Goal: Task Accomplishment & Management: Use online tool/utility

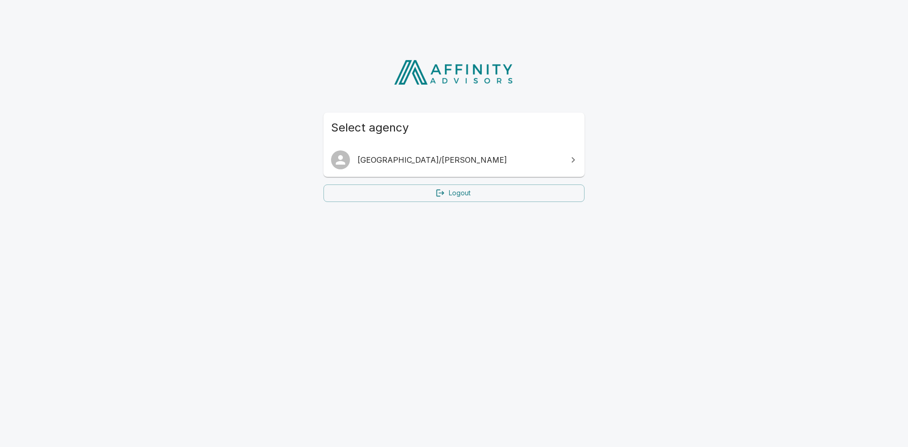
click at [386, 144] on ul "[GEOGRAPHIC_DATA]/[PERSON_NAME]" at bounding box center [454, 160] width 261 height 34
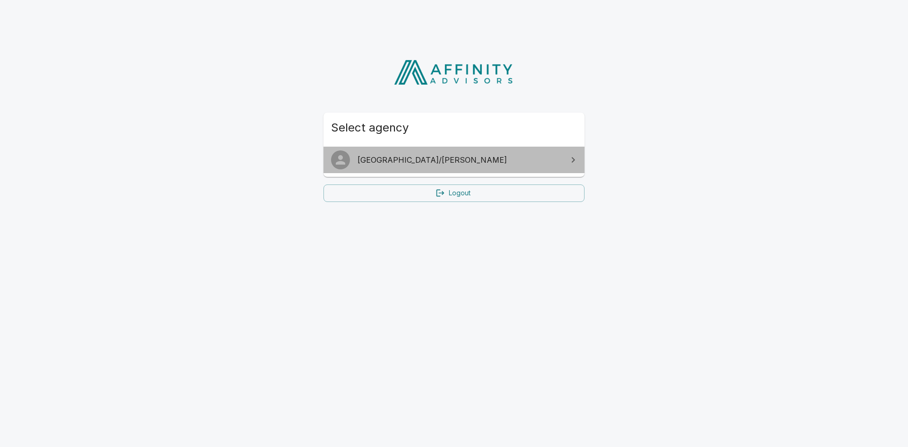
click at [377, 163] on span "[GEOGRAPHIC_DATA]/[PERSON_NAME]" at bounding box center [460, 159] width 204 height 11
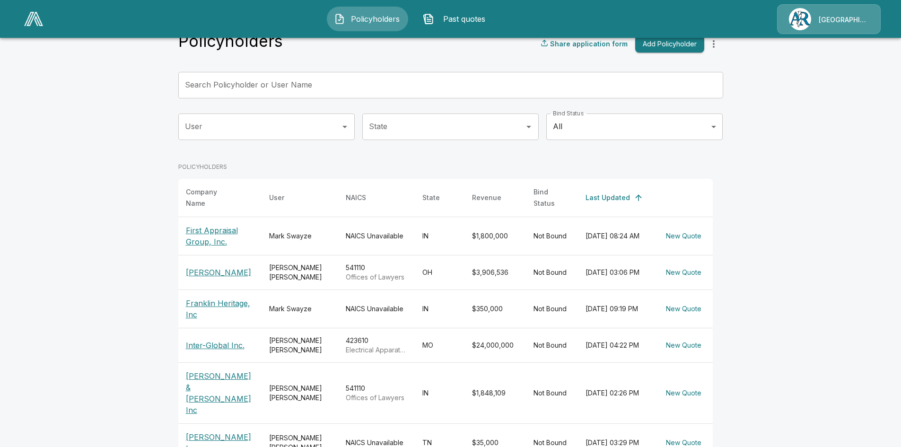
scroll to position [47, 0]
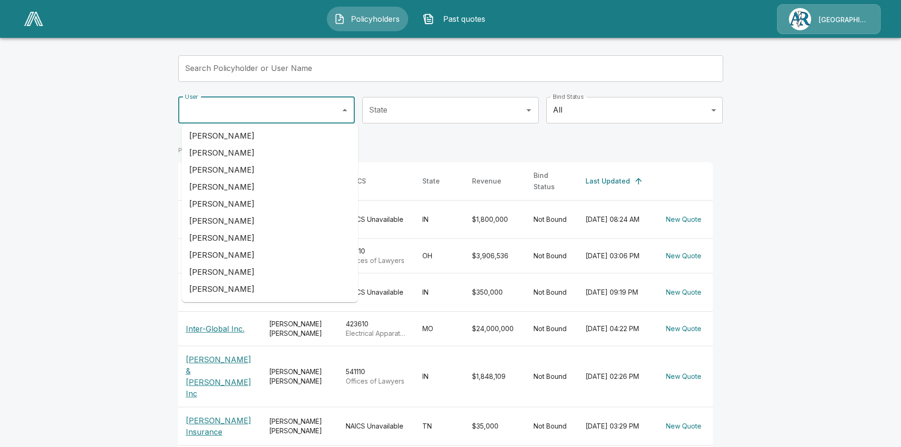
click at [307, 108] on input "User" at bounding box center [260, 110] width 154 height 18
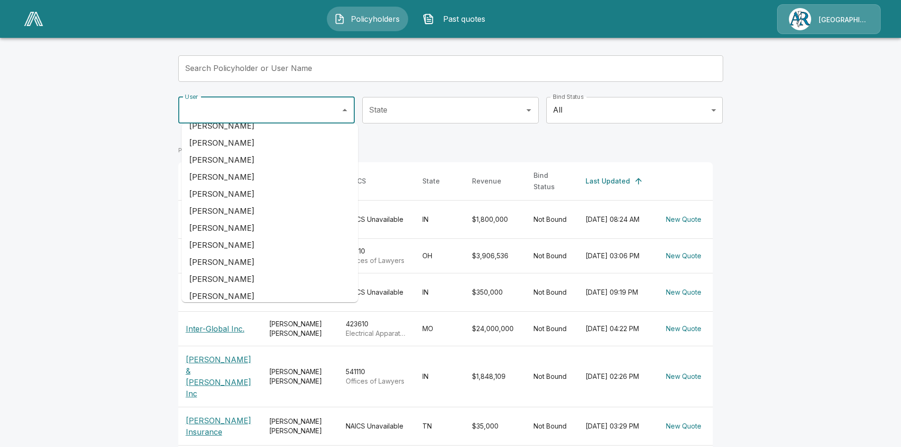
scroll to position [254, 0]
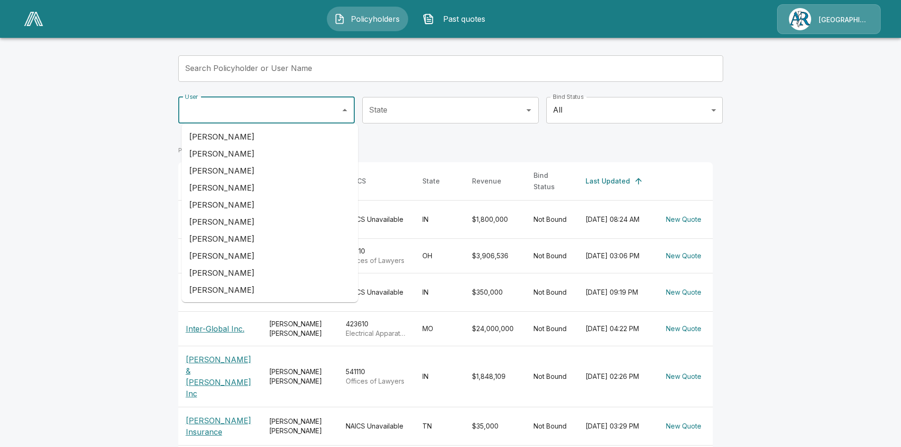
click at [249, 288] on li "Sonyia Townsend" at bounding box center [270, 289] width 176 height 17
type input "**********"
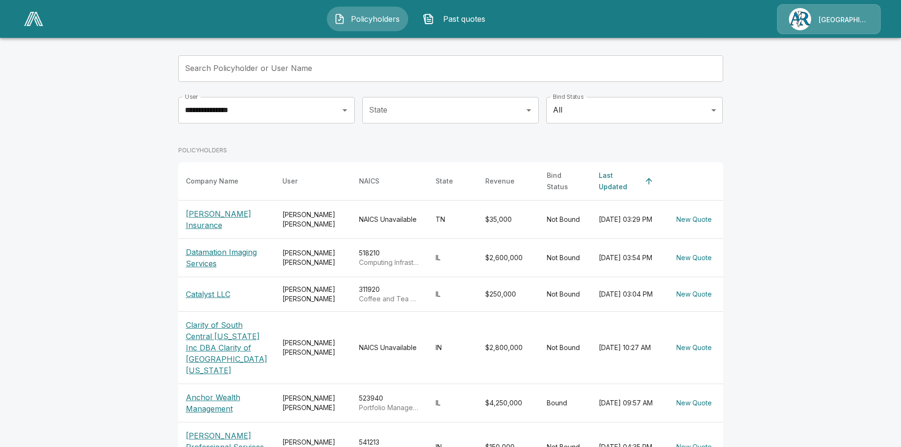
click at [210, 262] on p "Datamation Imaging Services" at bounding box center [226, 257] width 81 height 23
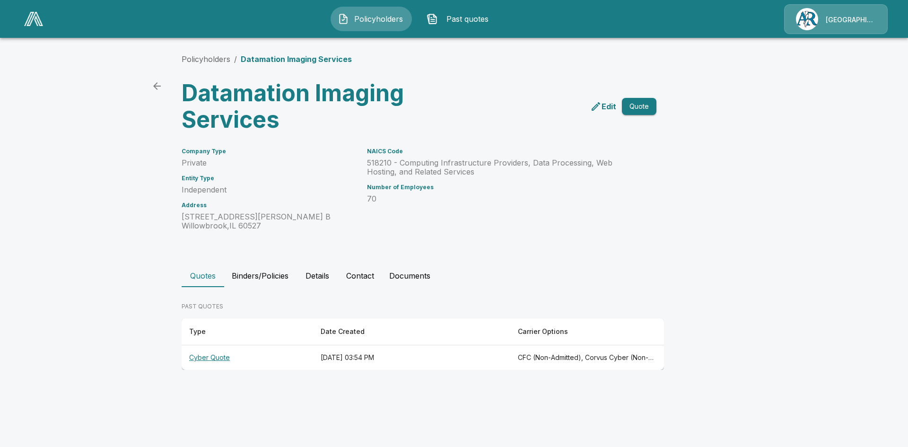
click at [206, 361] on th "Cyber Quote" at bounding box center [248, 357] width 132 height 25
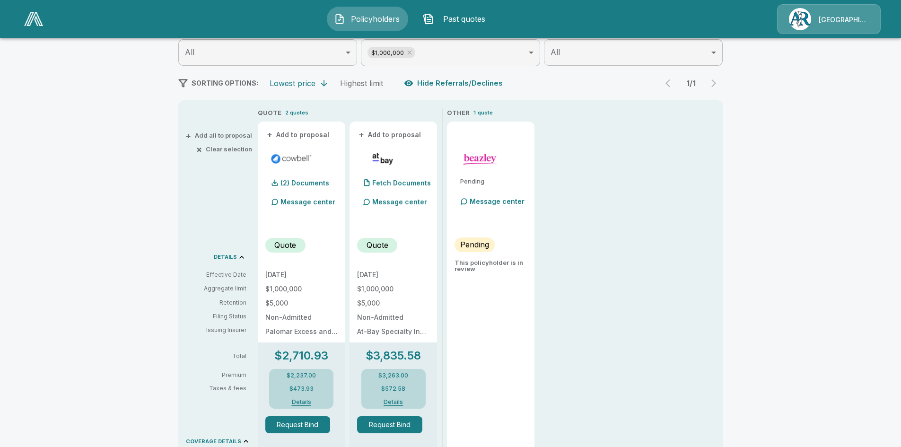
scroll to position [142, 0]
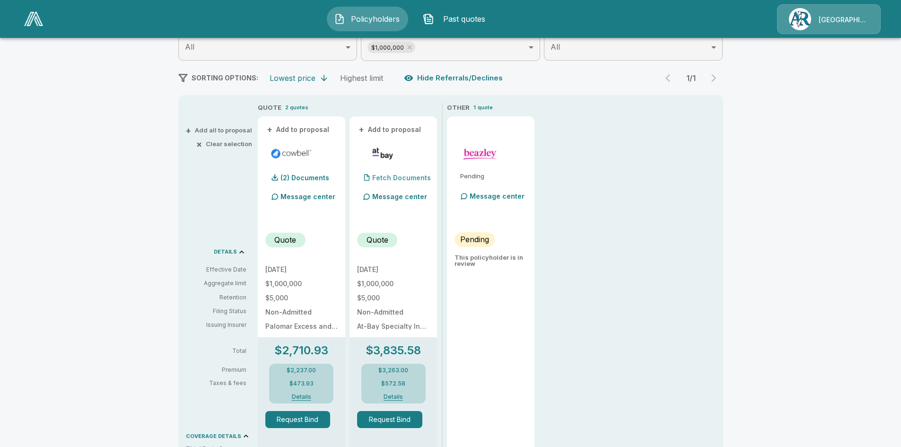
click at [407, 180] on p "Fetch Documents" at bounding box center [401, 178] width 59 height 7
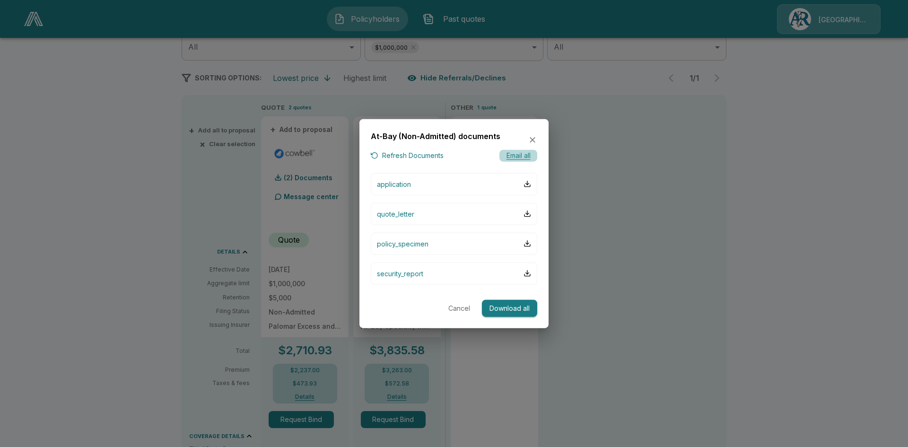
click at [519, 160] on button "Email all" at bounding box center [519, 156] width 38 height 12
